Goal: Task Accomplishment & Management: Complete application form

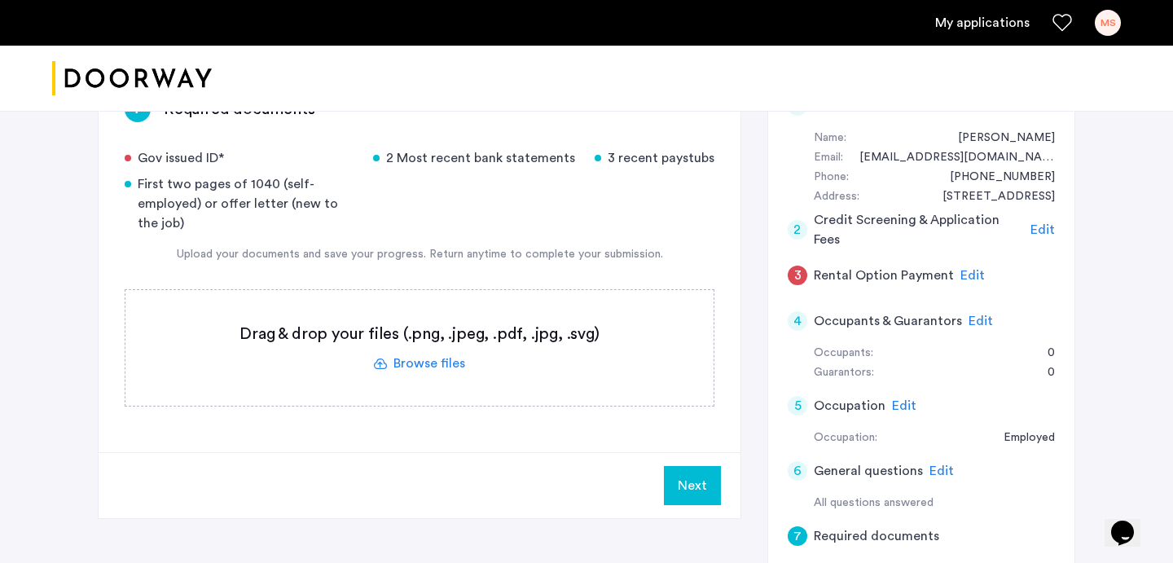
scroll to position [375, 0]
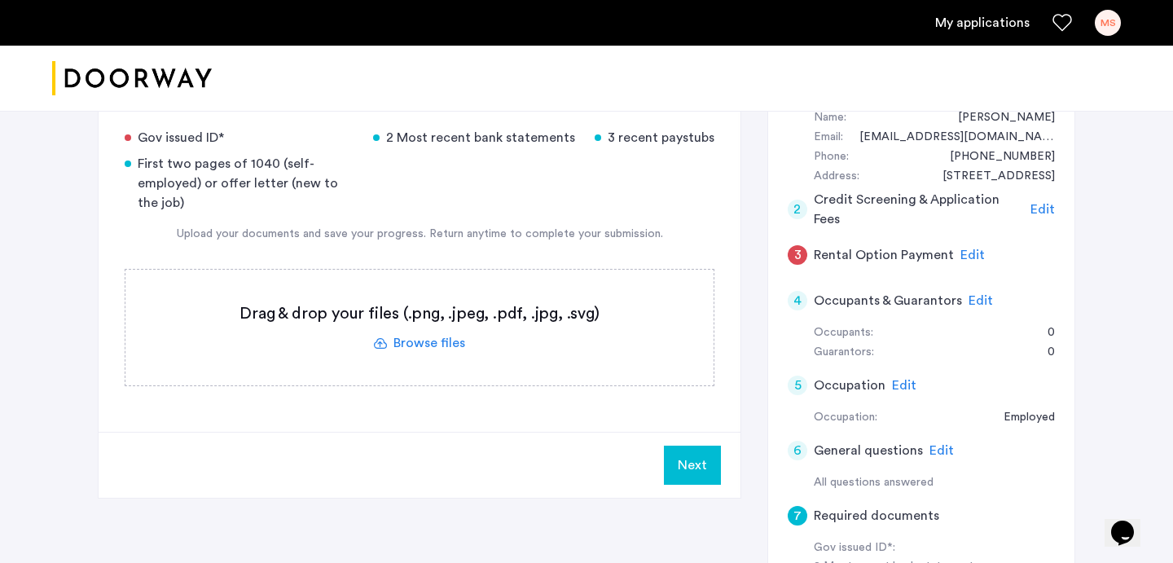
click at [894, 379] on span "Edit" at bounding box center [904, 385] width 24 height 13
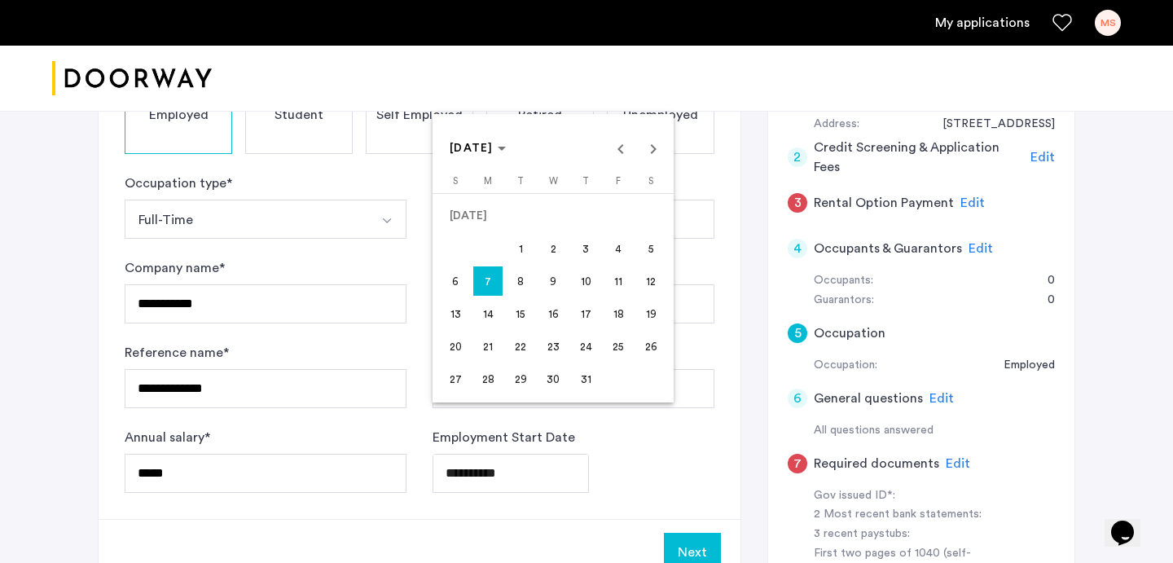
scroll to position [488, 0]
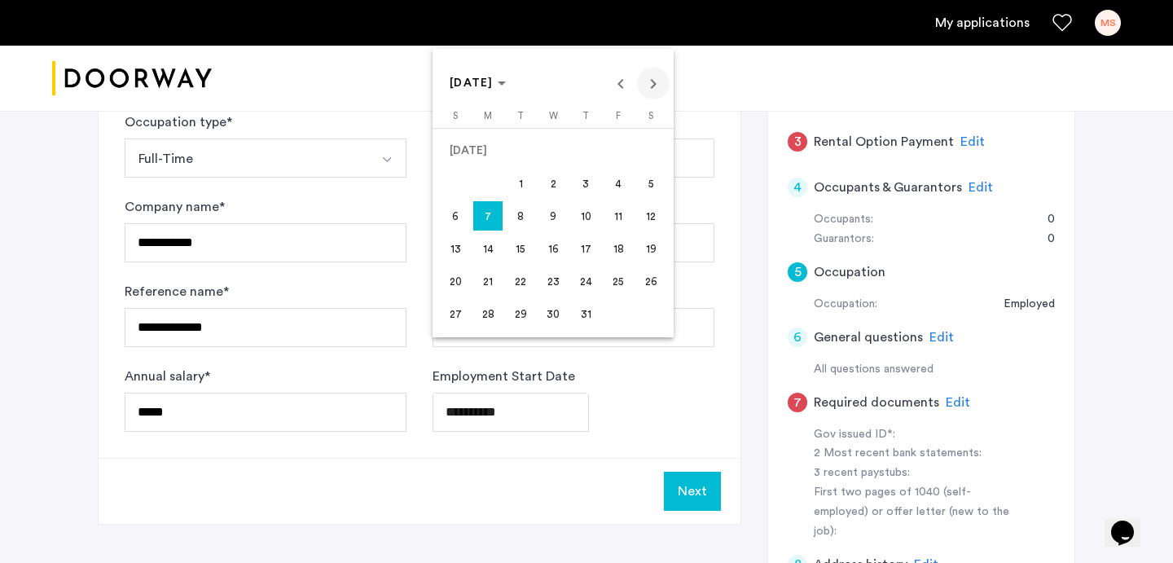
click at [652, 83] on span "Next month" at bounding box center [653, 83] width 33 height 33
click at [479, 281] on span "25" at bounding box center [487, 280] width 29 height 29
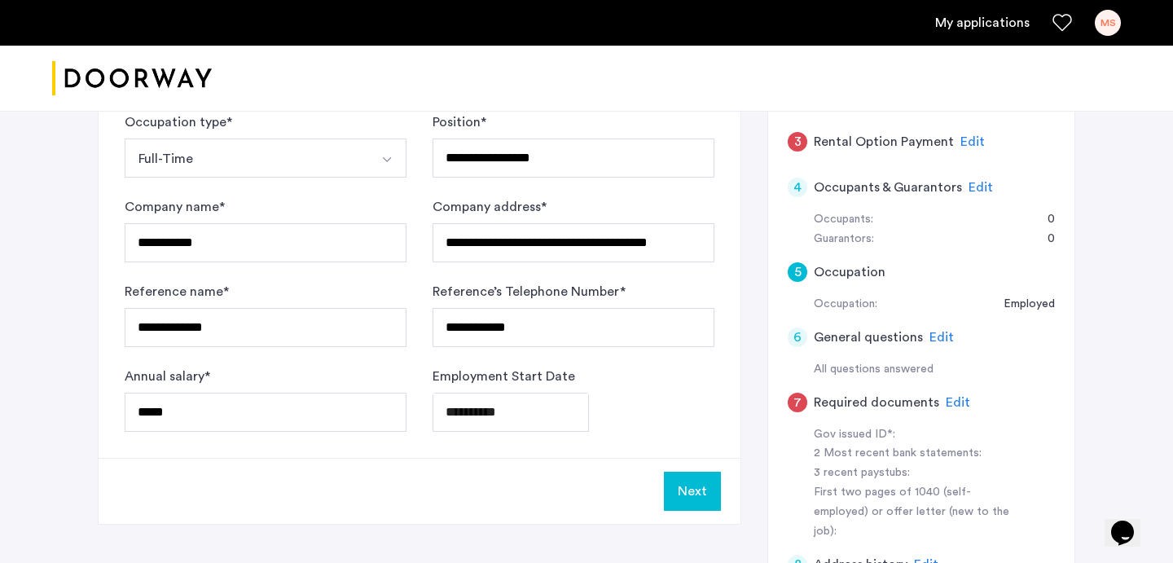
type input "**********"
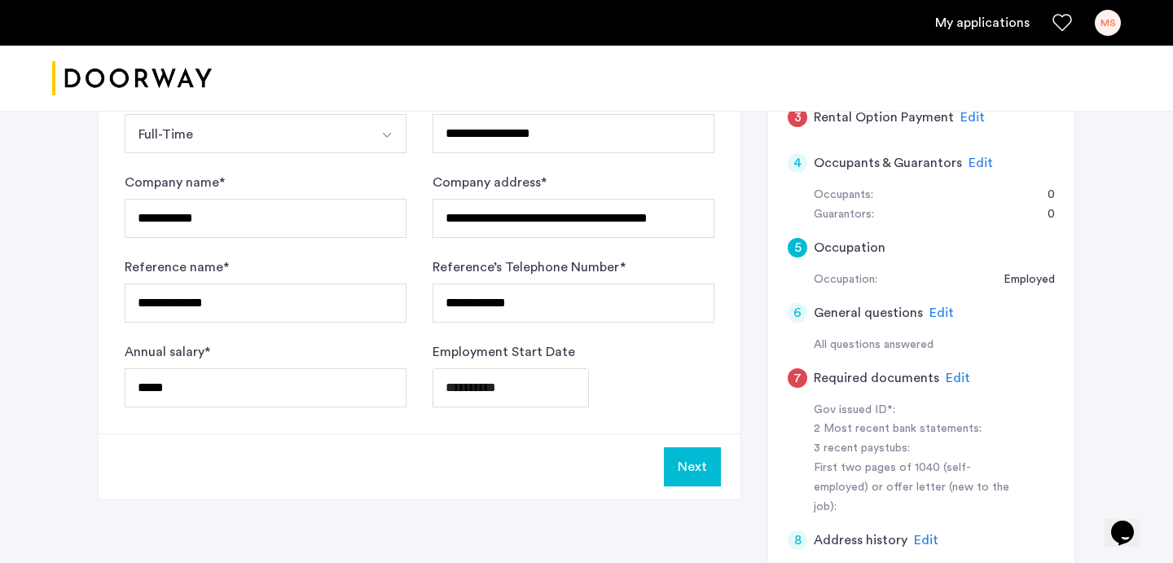
scroll to position [604, 0]
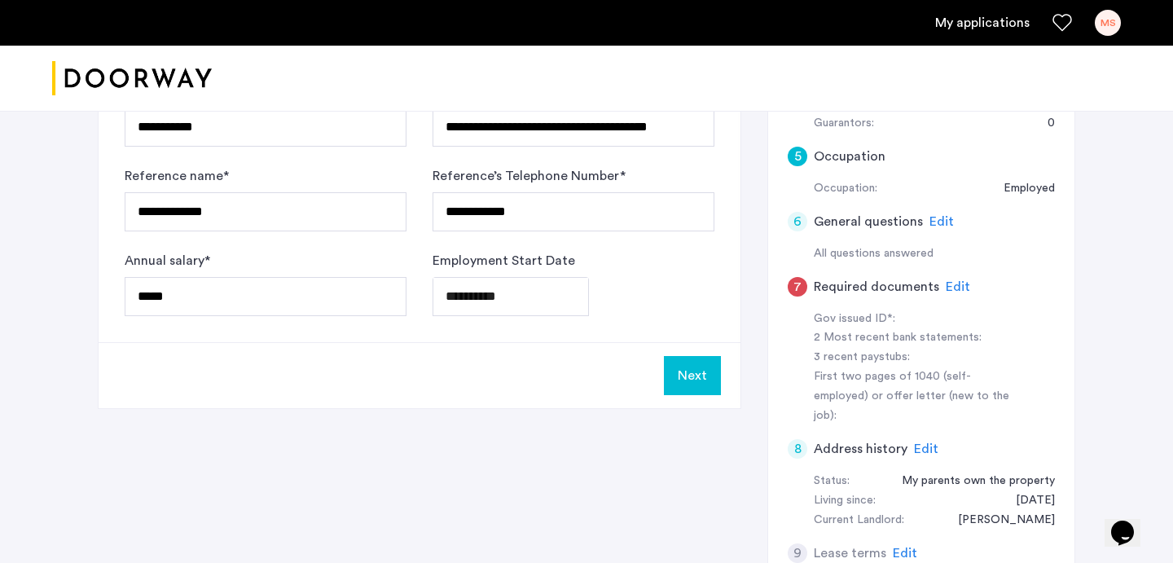
click at [696, 356] on button "Next" at bounding box center [692, 375] width 57 height 39
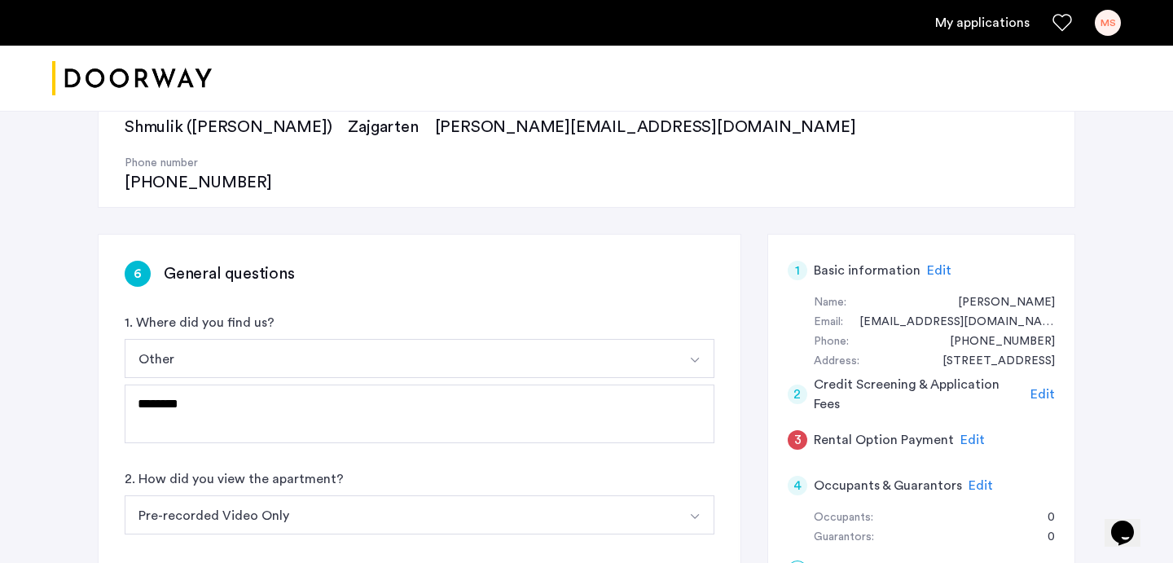
scroll to position [235, 0]
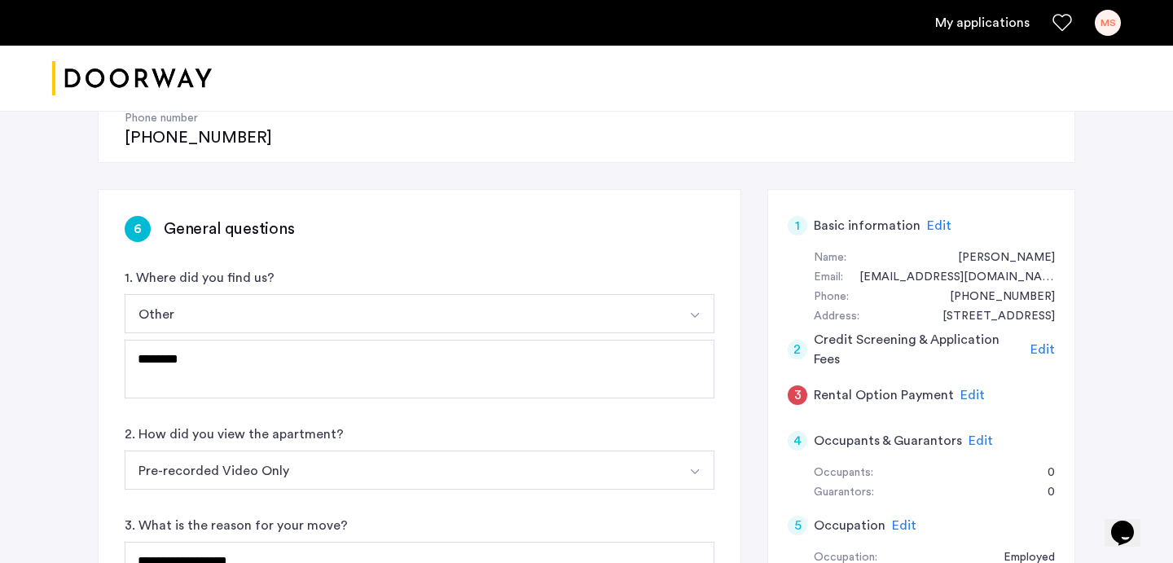
click at [604, 294] on button "Other" at bounding box center [400, 313] width 551 height 39
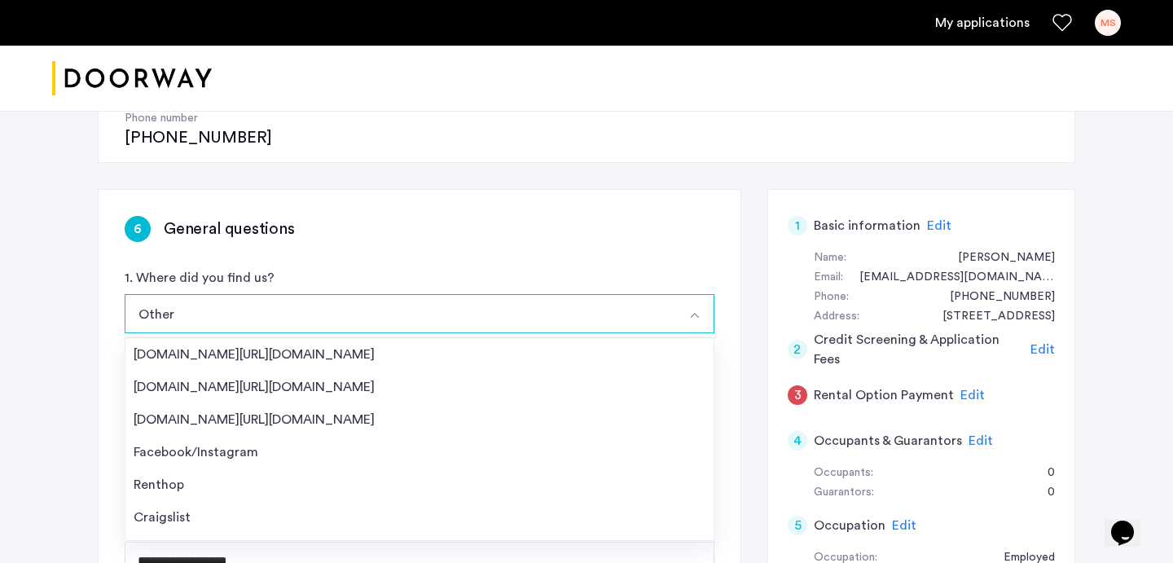
click at [575, 268] on div "1. Where did you find us? Other [DOMAIN_NAME][URL][DOMAIN_NAME] [DOMAIN_NAME][U…" at bounding box center [420, 333] width 590 height 130
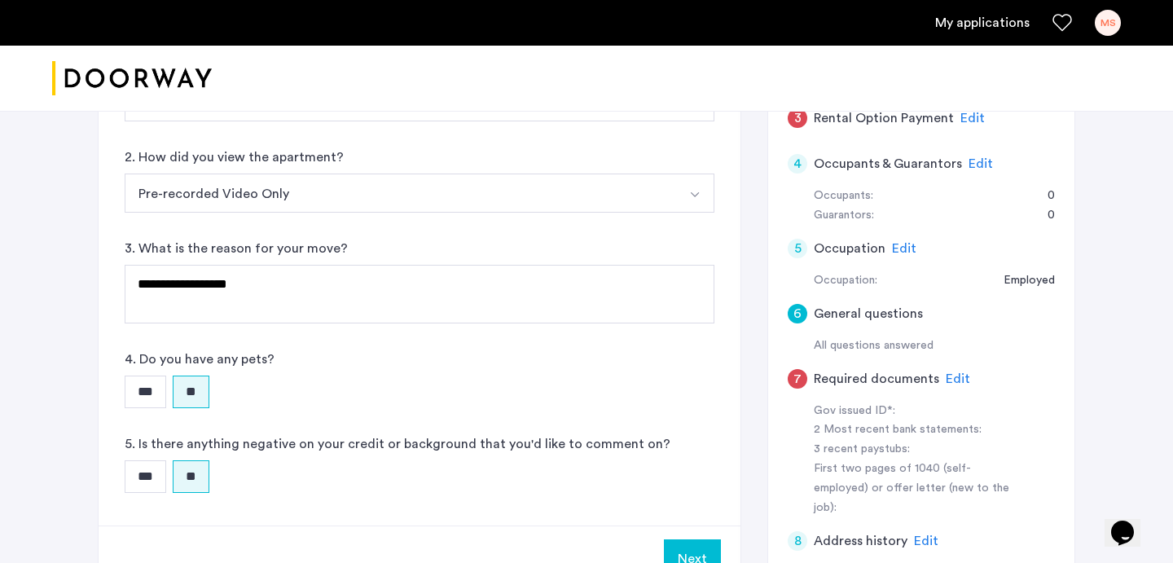
scroll to position [512, 0]
click at [688, 538] on button "Next" at bounding box center [692, 557] width 57 height 39
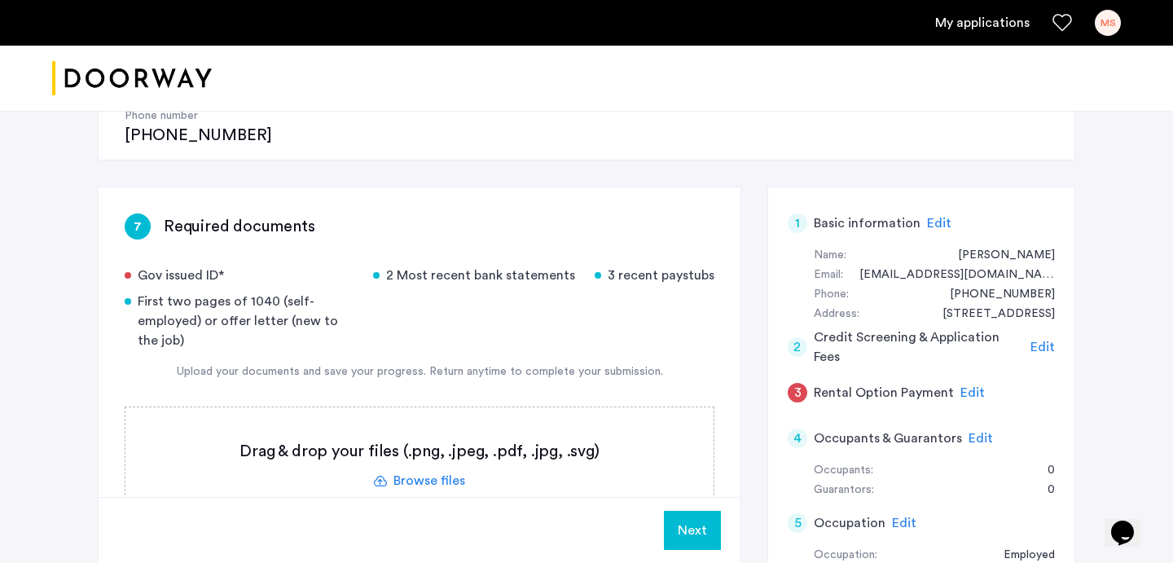
scroll to position [269, 0]
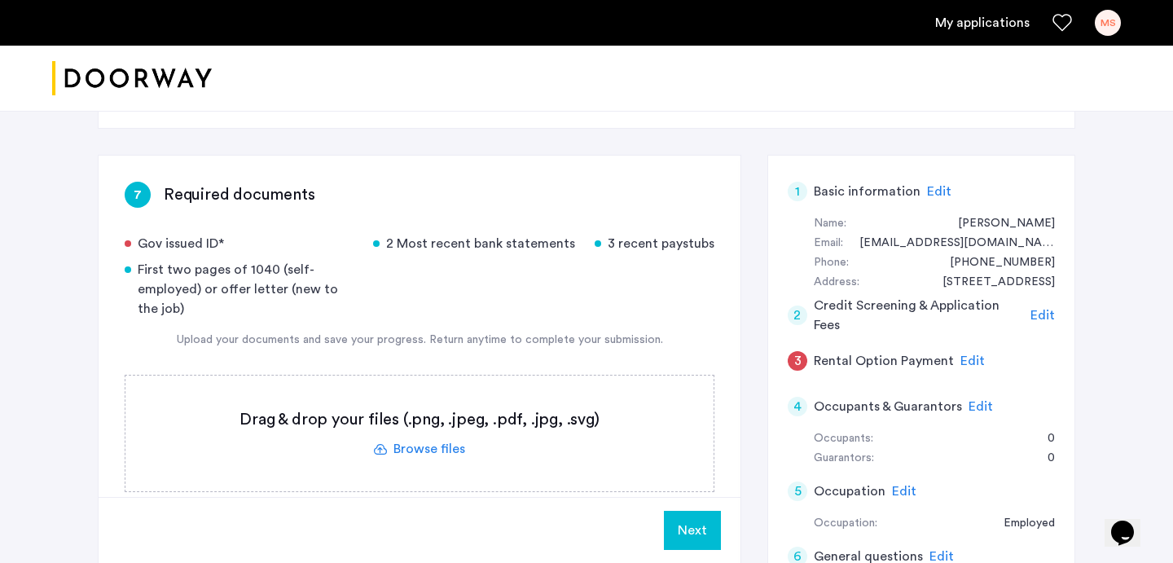
click at [455, 399] on label at bounding box center [419, 434] width 588 height 116
click at [0, 0] on input "file" at bounding box center [0, 0] width 0 height 0
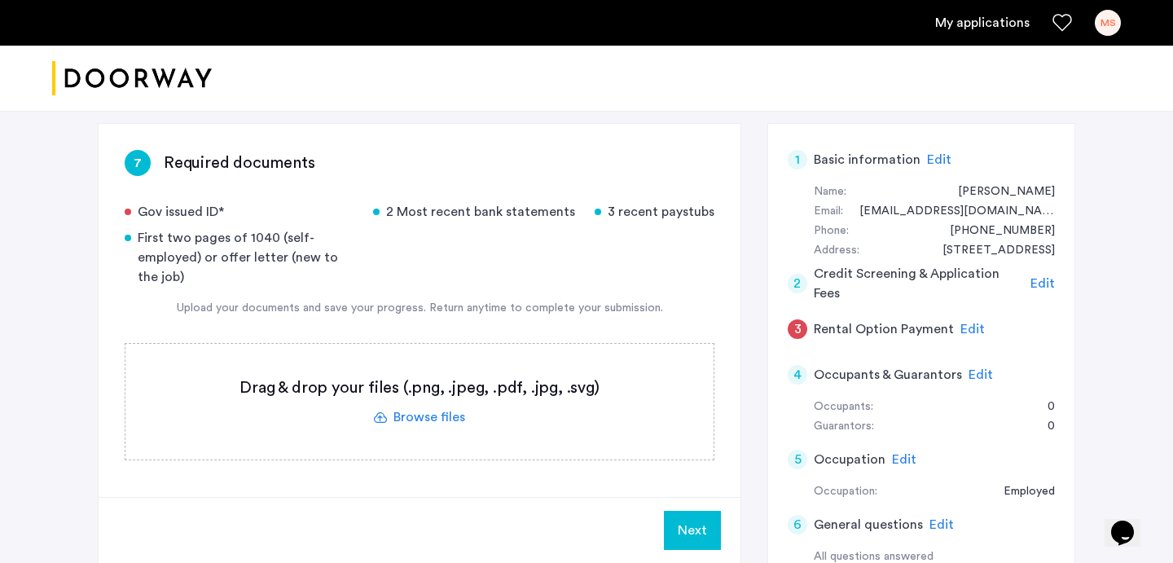
scroll to position [301, 0]
click at [453, 364] on label at bounding box center [419, 401] width 588 height 116
click at [0, 0] on input "file" at bounding box center [0, 0] width 0 height 0
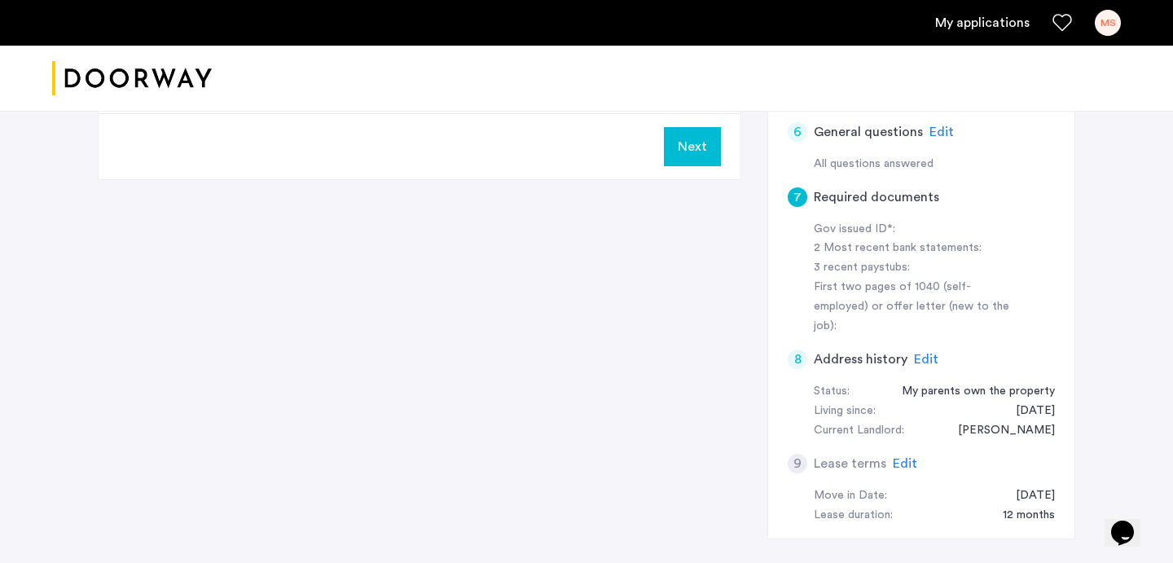
scroll to position [704, 0]
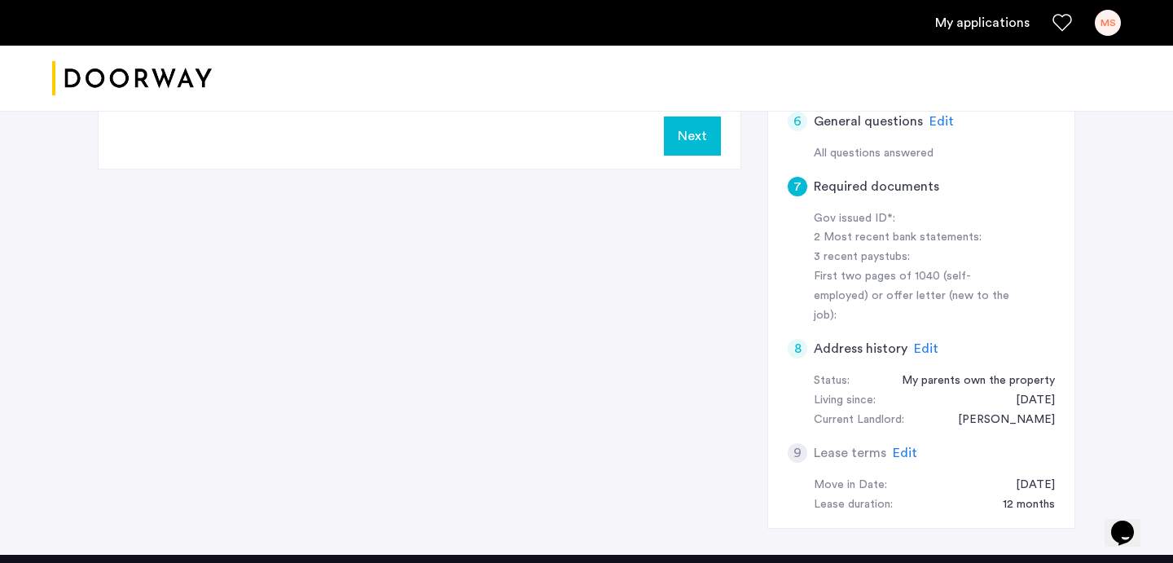
click at [904, 446] on span "Edit" at bounding box center [905, 452] width 24 height 13
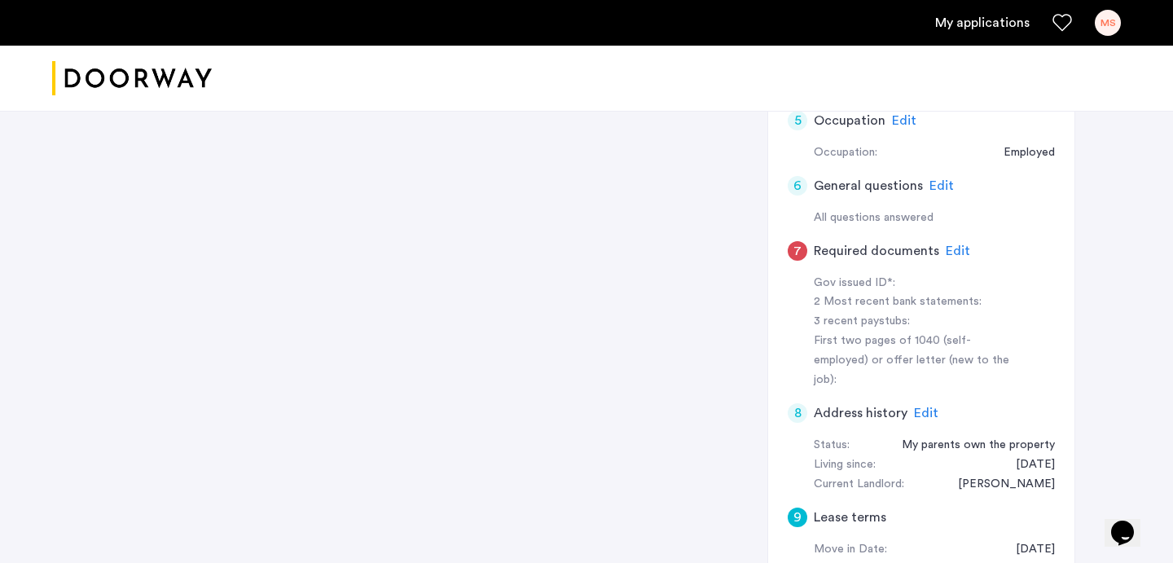
scroll to position [633, 0]
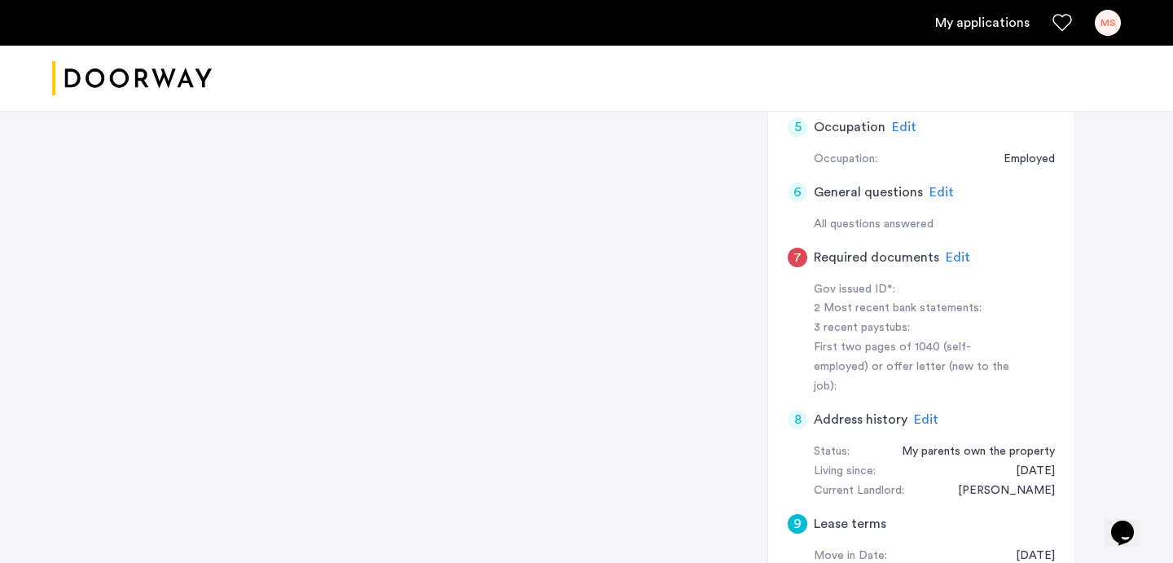
click at [949, 251] on span "Edit" at bounding box center [958, 257] width 24 height 13
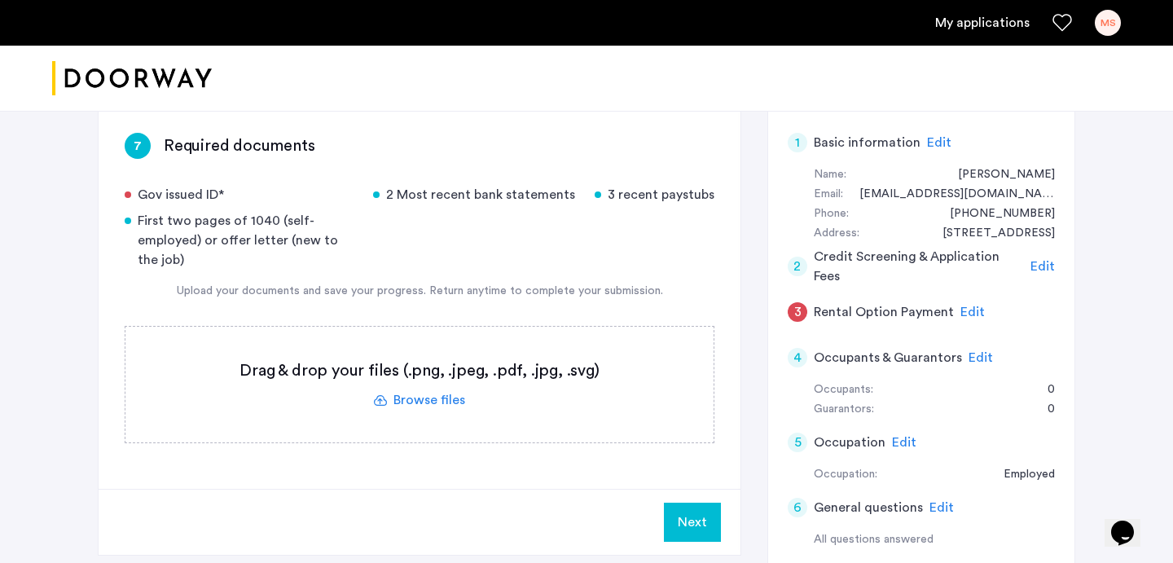
scroll to position [279, 0]
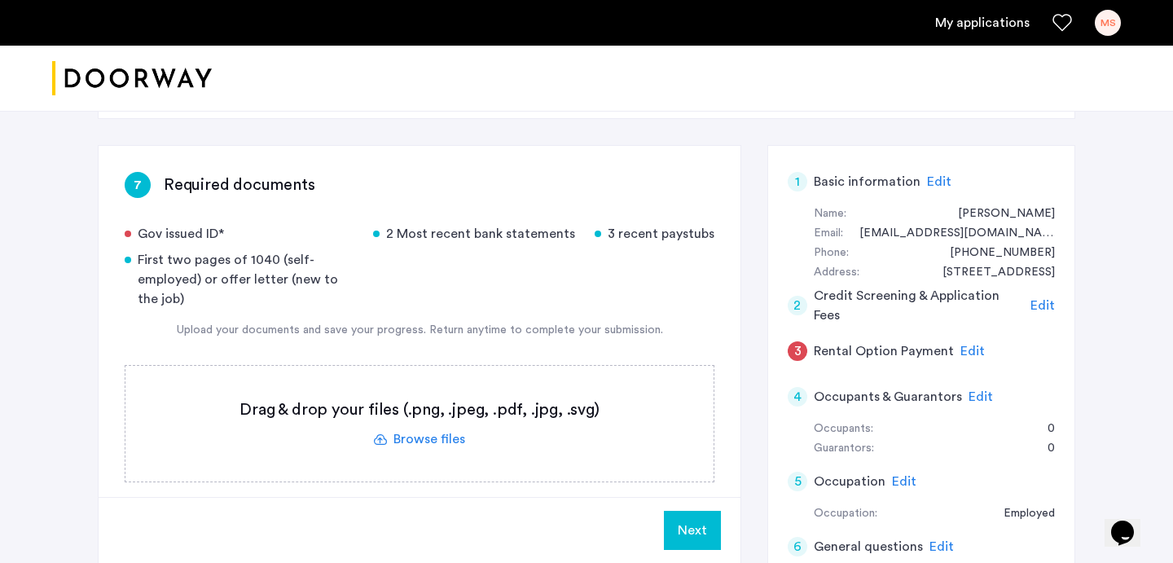
click at [612, 224] on div "3 recent paystubs" at bounding box center [655, 234] width 120 height 20
click at [460, 377] on label at bounding box center [419, 424] width 588 height 116
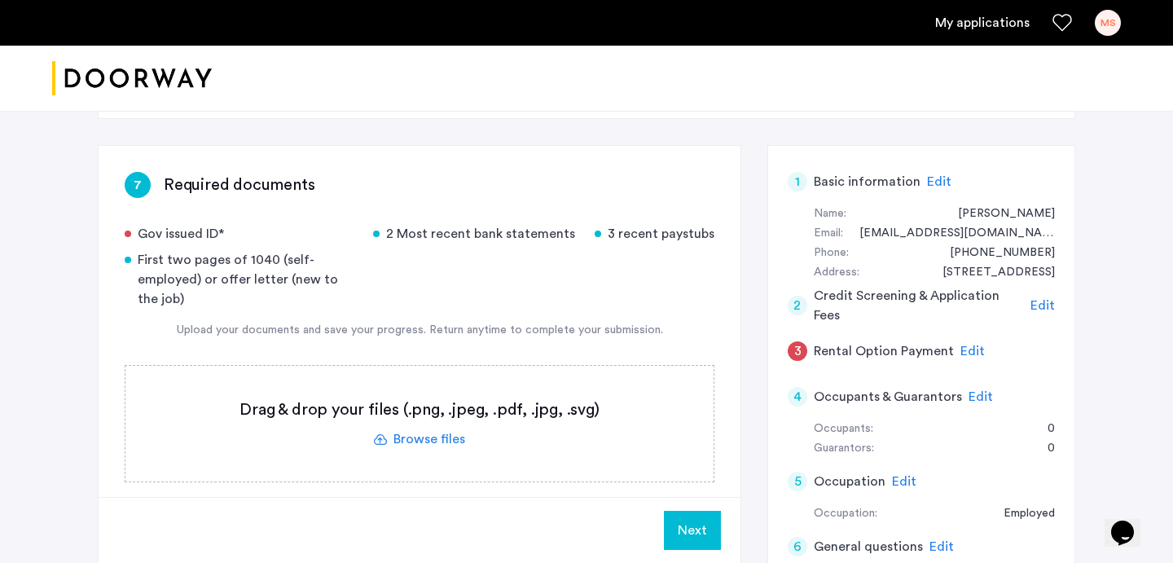
click at [0, 0] on input "file" at bounding box center [0, 0] width 0 height 0
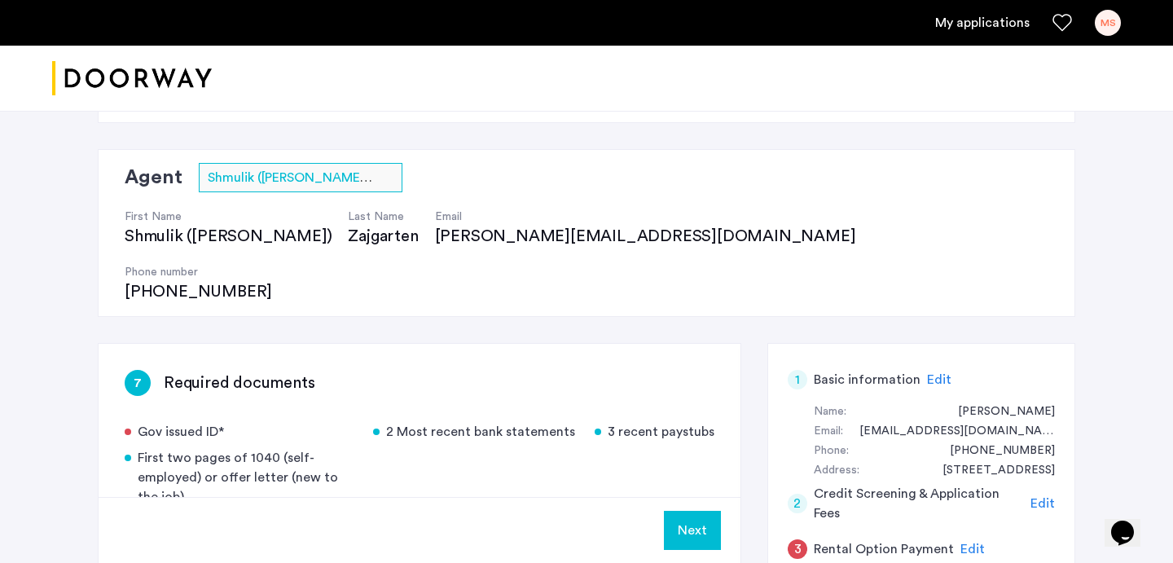
scroll to position [82, 0]
